Goal: Navigation & Orientation: Find specific page/section

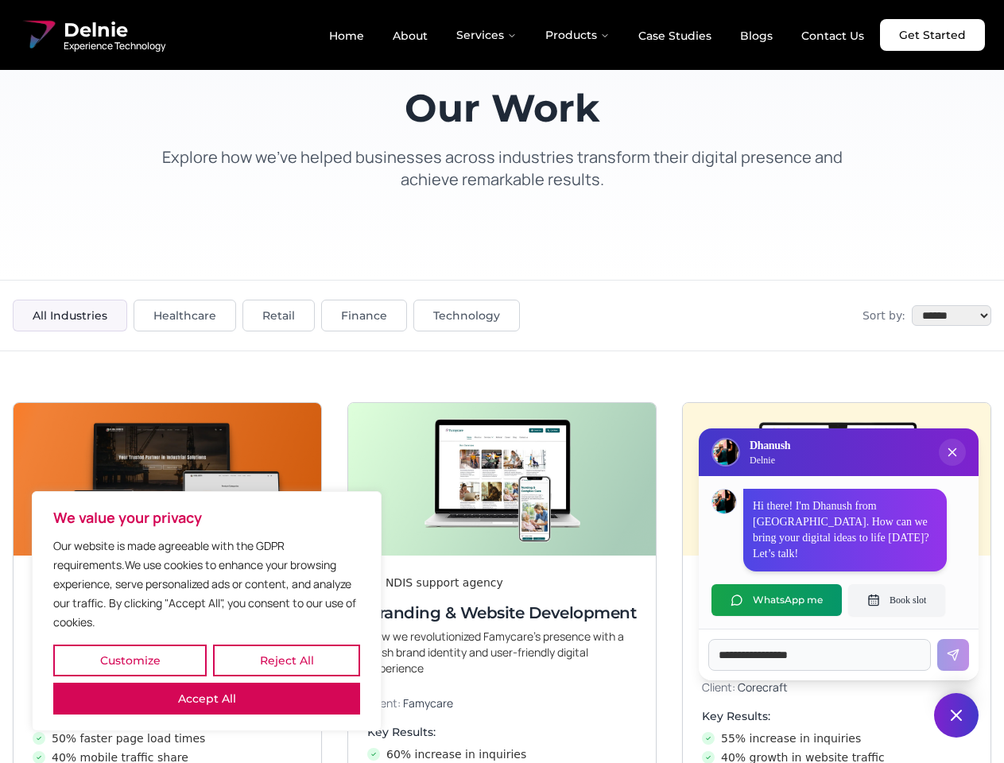
click at [130, 660] on button "Customize" at bounding box center [129, 661] width 153 height 32
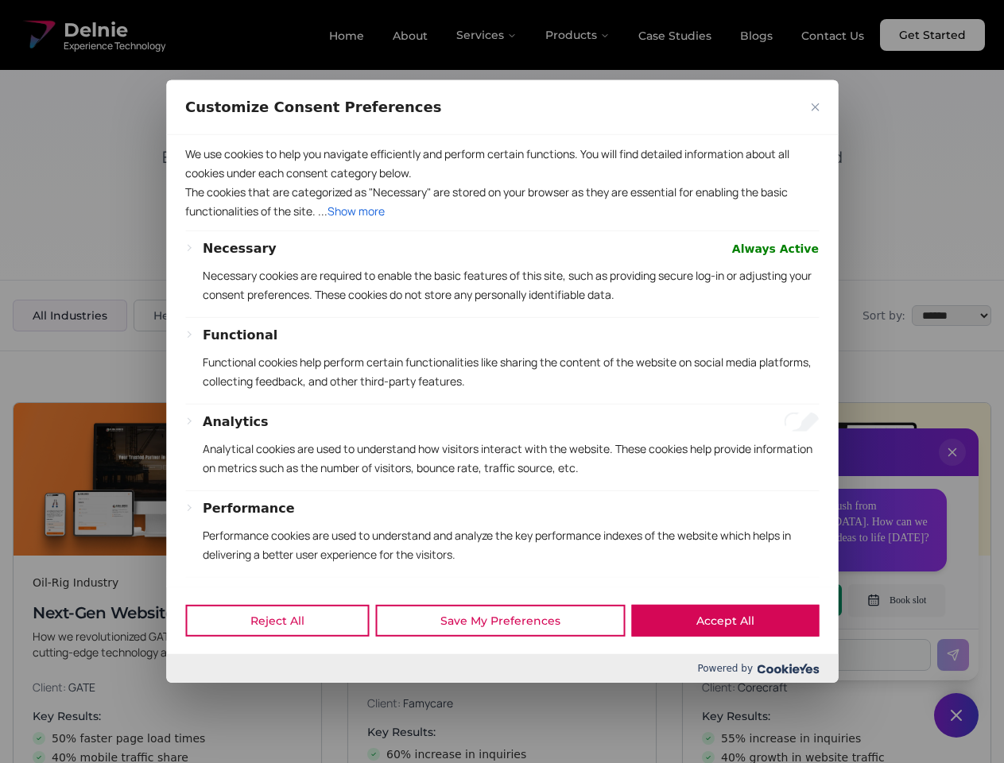
click at [286, 660] on div at bounding box center [502, 381] width 1004 height 763
click at [207, 183] on p "We use cookies to help you navigate efficiently and perform certain functions. …" at bounding box center [501, 164] width 633 height 38
click at [501, 381] on div "Necessary Always Active Necessary cookies are required to enable the basic feat…" at bounding box center [501, 485] width 633 height 492
click at [952, 468] on div at bounding box center [502, 381] width 1004 height 763
click at [776, 600] on div "Reject All Save My Preferences Accept All" at bounding box center [502, 621] width 672 height 68
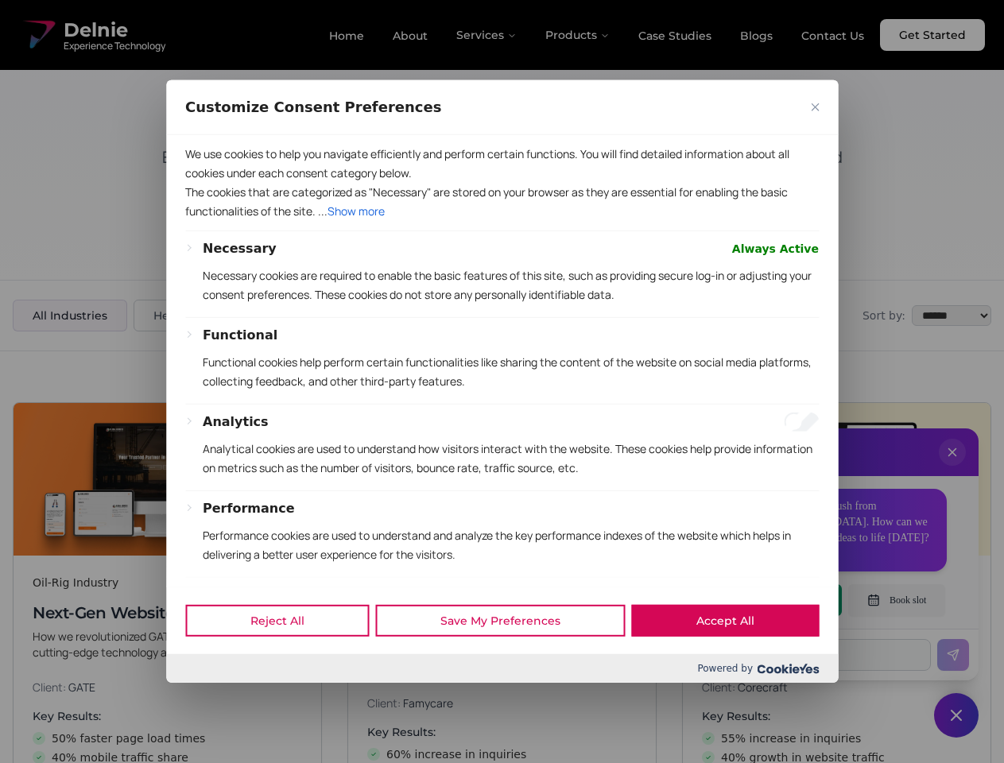
click at [896, 600] on div at bounding box center [502, 381] width 1004 height 763
click at [956, 715] on div at bounding box center [502, 381] width 1004 height 763
click at [487, 35] on div at bounding box center [502, 381] width 1004 height 763
click at [578, 35] on div at bounding box center [502, 381] width 1004 height 763
